Goal: Information Seeking & Learning: Learn about a topic

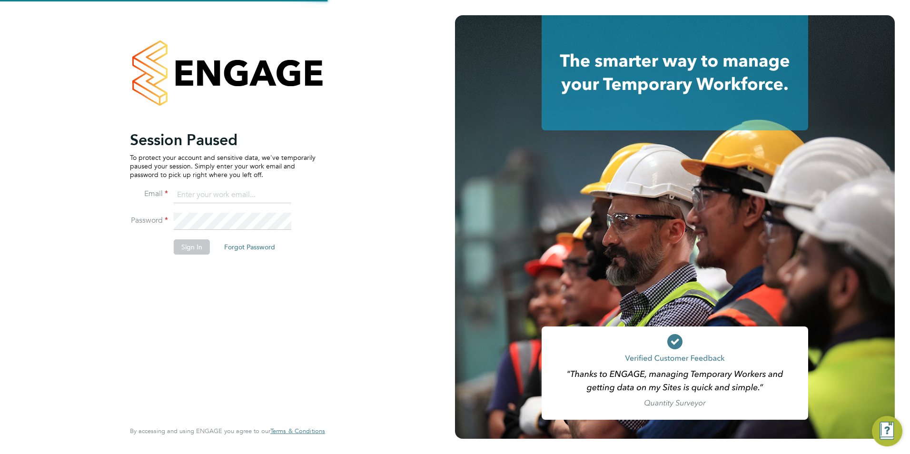
type input "[EMAIL_ADDRESS][DOMAIN_NAME]"
click at [197, 249] on button "Sign In" at bounding box center [192, 246] width 36 height 15
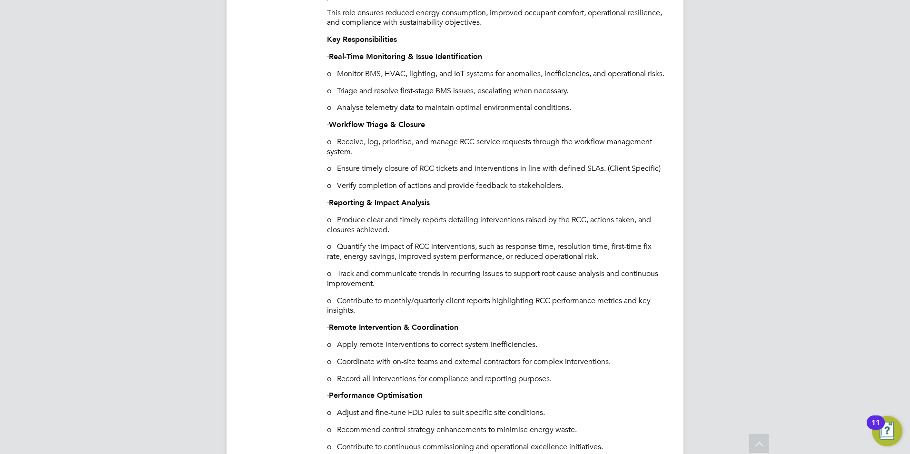
scroll to position [761, 0]
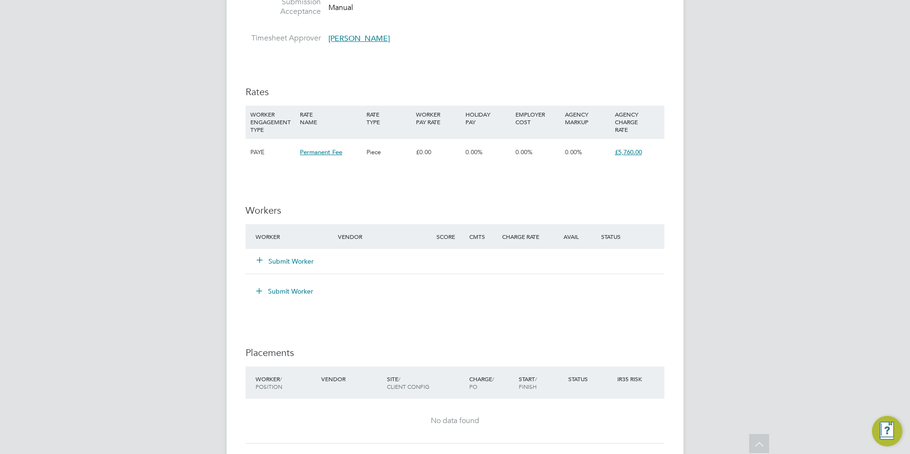
scroll to position [1237, 0]
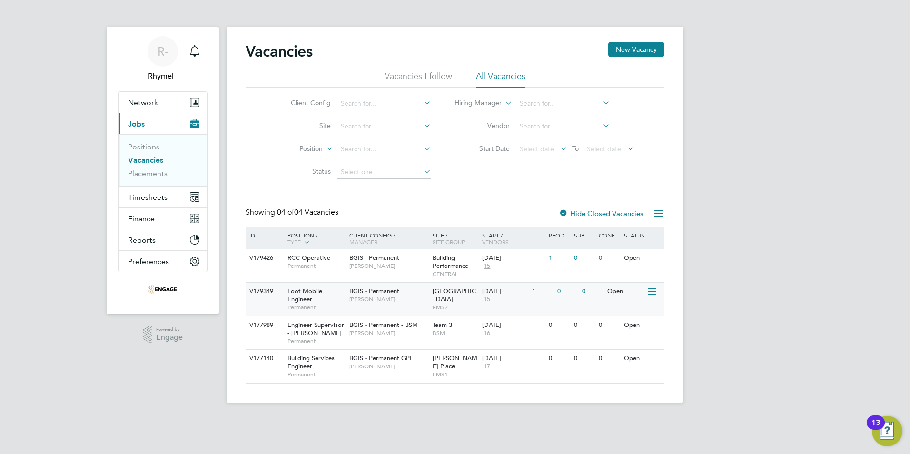
click at [261, 288] on div "V179349" at bounding box center [263, 292] width 33 height 18
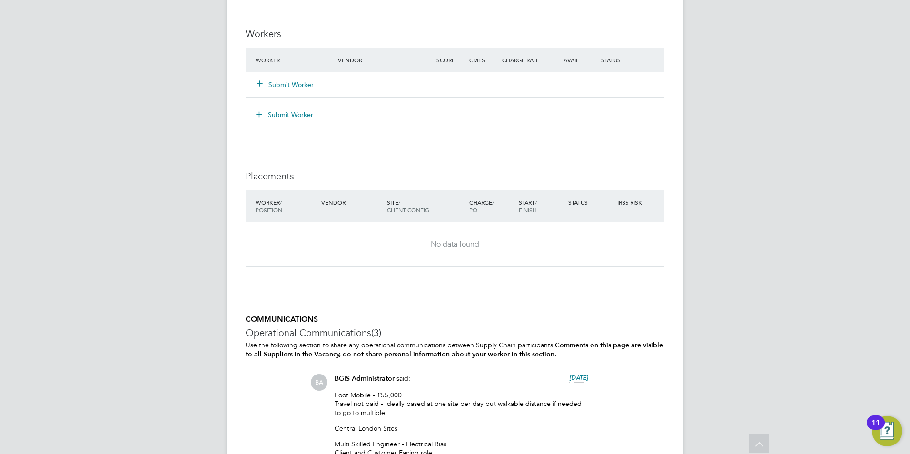
scroll to position [1095, 0]
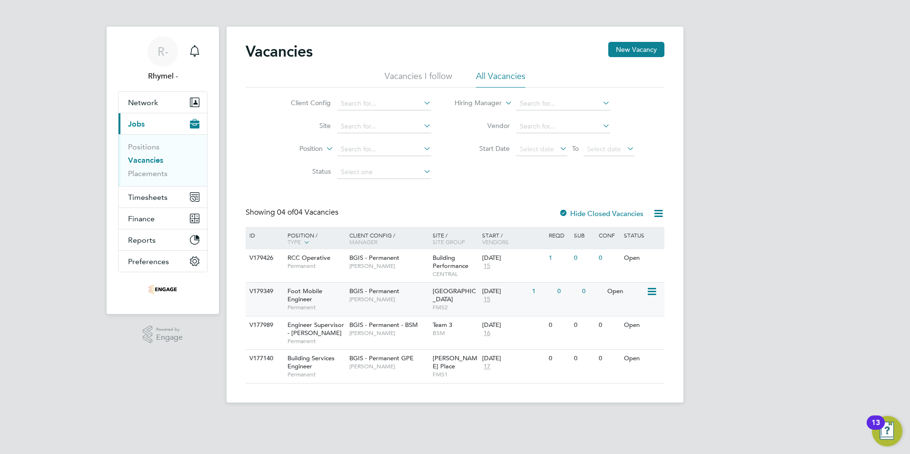
click at [266, 289] on div "V179349" at bounding box center [263, 292] width 33 height 18
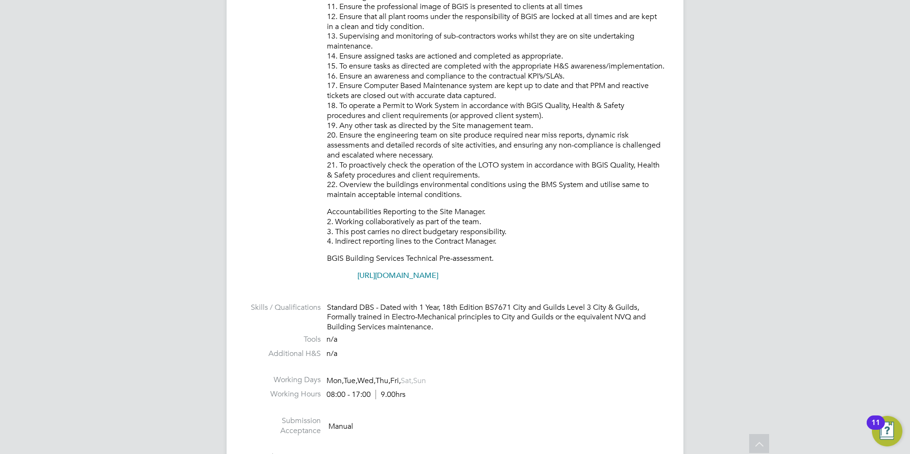
scroll to position [571, 0]
